Goal: Transaction & Acquisition: Book appointment/travel/reservation

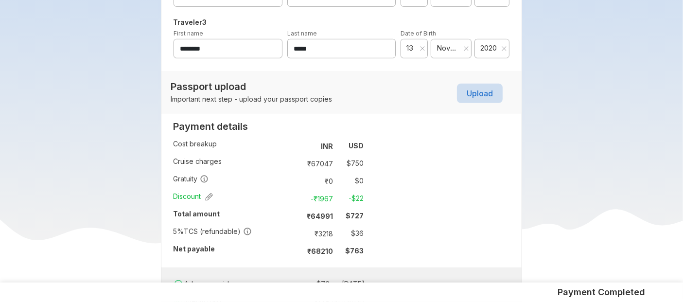
scroll to position [574, 0]
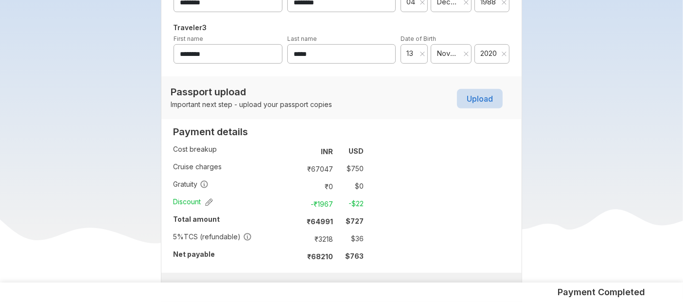
click at [449, 54] on span "November" at bounding box center [448, 54] width 23 height 10
click at [487, 57] on span "2020" at bounding box center [489, 54] width 18 height 10
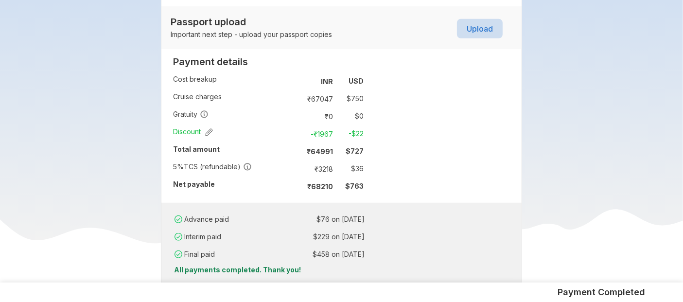
click at [287, 176] on td "5 % TCS (refundable)" at bounding box center [232, 169] width 119 height 18
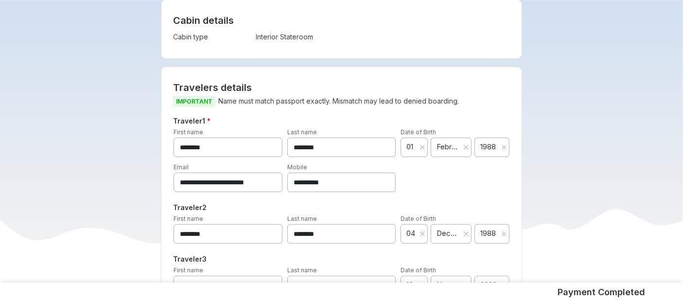
scroll to position [297, 0]
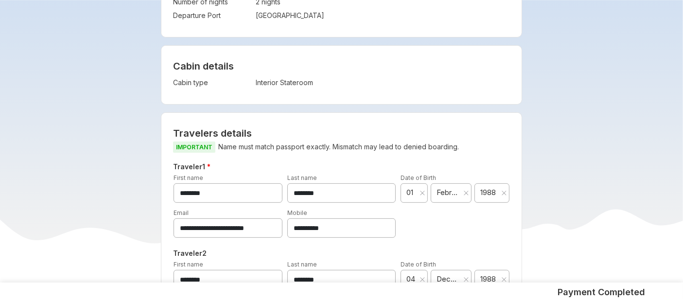
drag, startPoint x: 230, startPoint y: 194, endPoint x: 112, endPoint y: 206, distance: 118.7
drag, startPoint x: 339, startPoint y: 189, endPoint x: 148, endPoint y: 219, distance: 193.1
drag, startPoint x: 227, startPoint y: 195, endPoint x: 113, endPoint y: 199, distance: 114.4
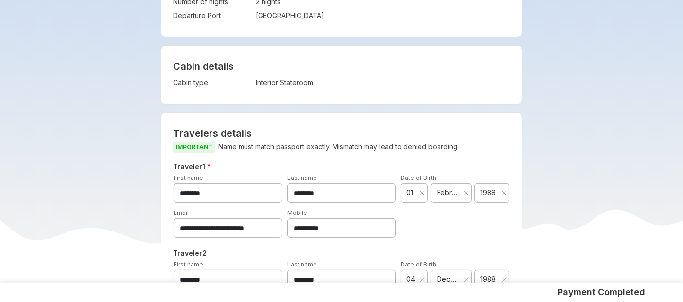
drag, startPoint x: 332, startPoint y: 195, endPoint x: 247, endPoint y: 197, distance: 85.6
click at [247, 197] on div "Traveler 1 * First name ******** Last name ******** Date of Birth ** 01 ** Febr…" at bounding box center [341, 182] width 341 height 42
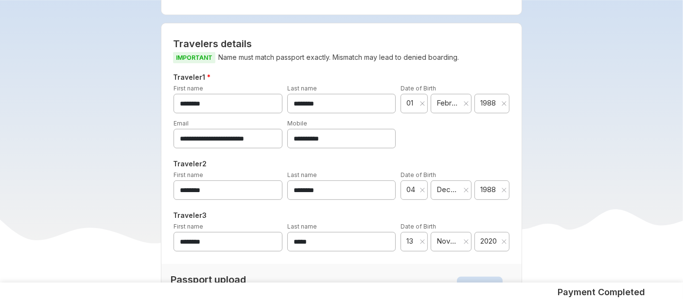
scroll to position [387, 0]
drag, startPoint x: 207, startPoint y: 194, endPoint x: 61, endPoint y: 209, distance: 147.1
drag, startPoint x: 332, startPoint y: 190, endPoint x: 205, endPoint y: 210, distance: 128.5
click at [205, 210] on div "**********" at bounding box center [341, 163] width 329 height 185
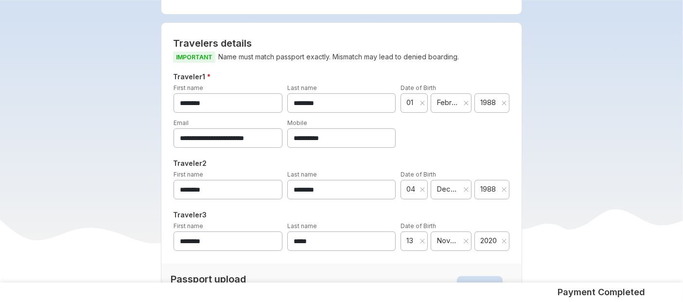
drag, startPoint x: 233, startPoint y: 246, endPoint x: 86, endPoint y: 237, distance: 148.1
drag, startPoint x: 328, startPoint y: 244, endPoint x: 189, endPoint y: 274, distance: 141.9
click at [189, 274] on div "**********" at bounding box center [341, 166] width 360 height 286
click at [488, 242] on span "2020" at bounding box center [489, 241] width 18 height 10
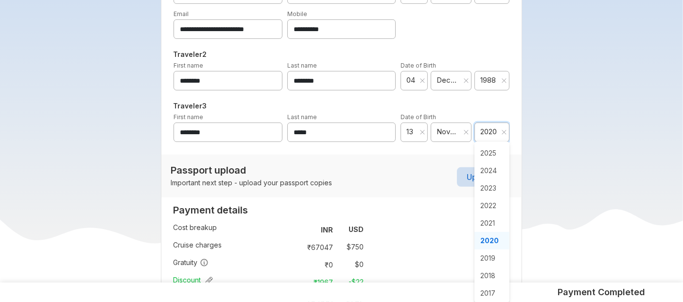
scroll to position [496, 0]
